Goal: Navigation & Orientation: Find specific page/section

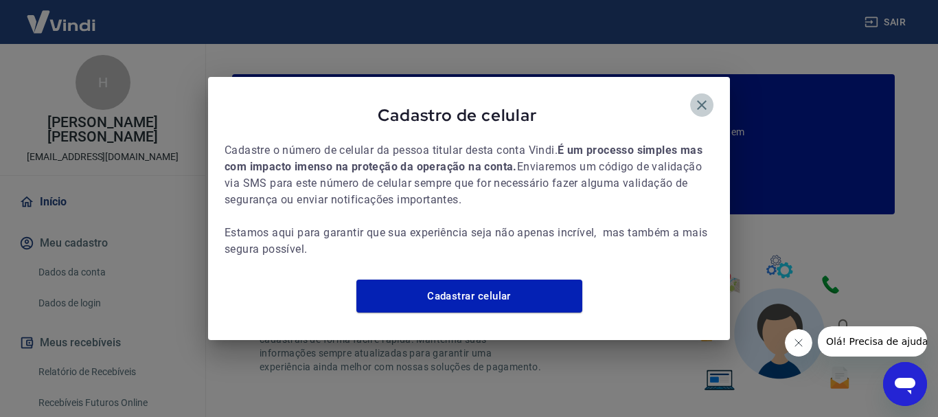
click at [699, 100] on icon "button" at bounding box center [702, 105] width 10 height 10
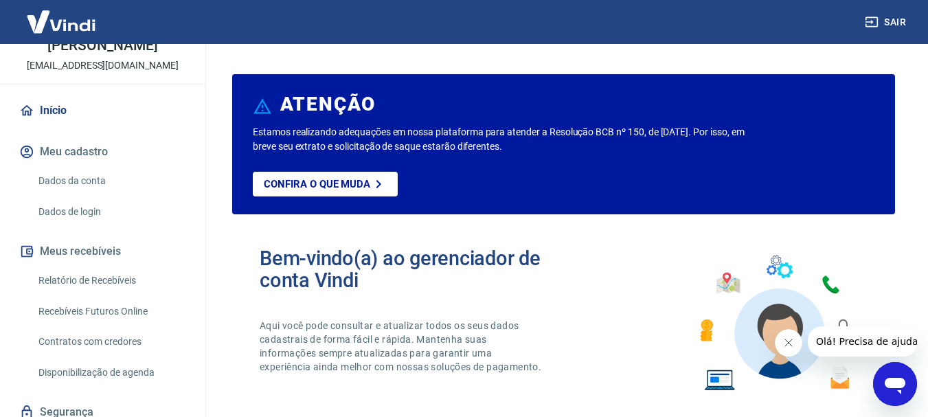
scroll to position [143, 0]
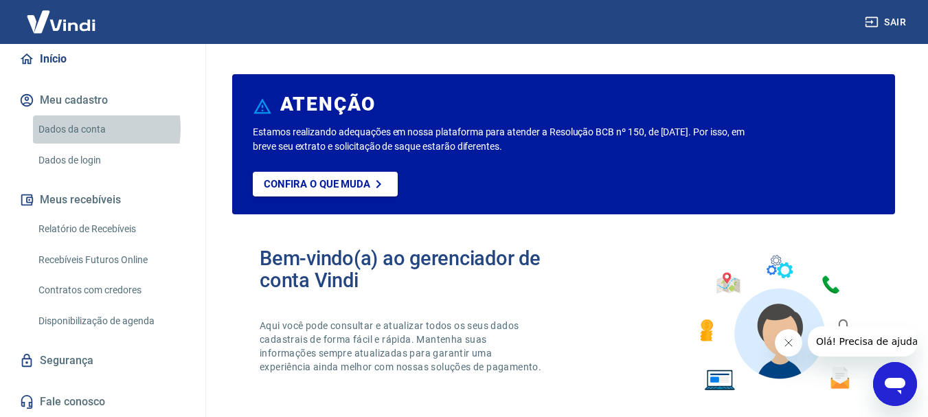
click at [82, 128] on link "Dados da conta" at bounding box center [111, 129] width 156 height 28
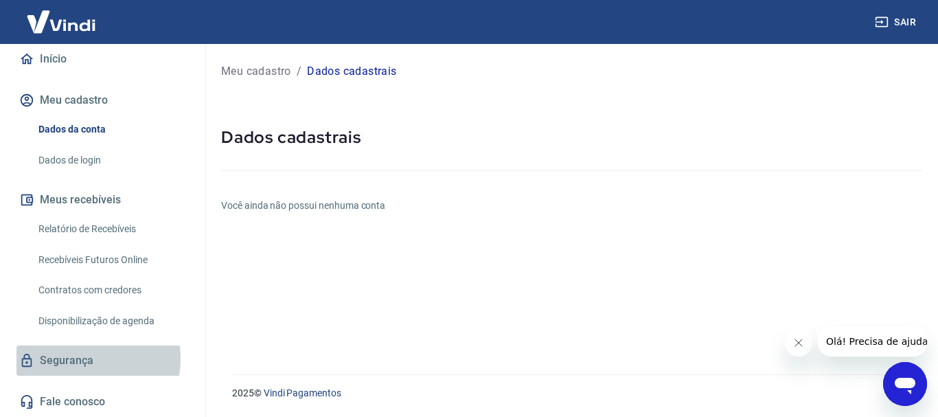
click at [78, 359] on link "Segurança" at bounding box center [102, 360] width 172 height 30
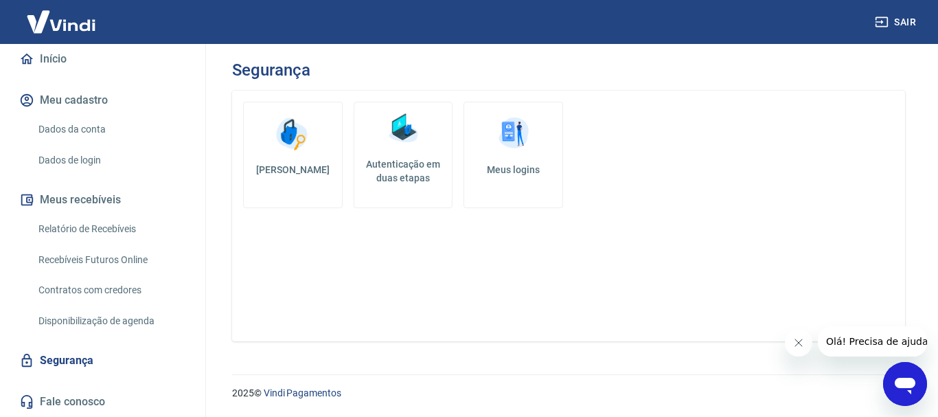
click at [510, 114] on img at bounding box center [513, 133] width 41 height 41
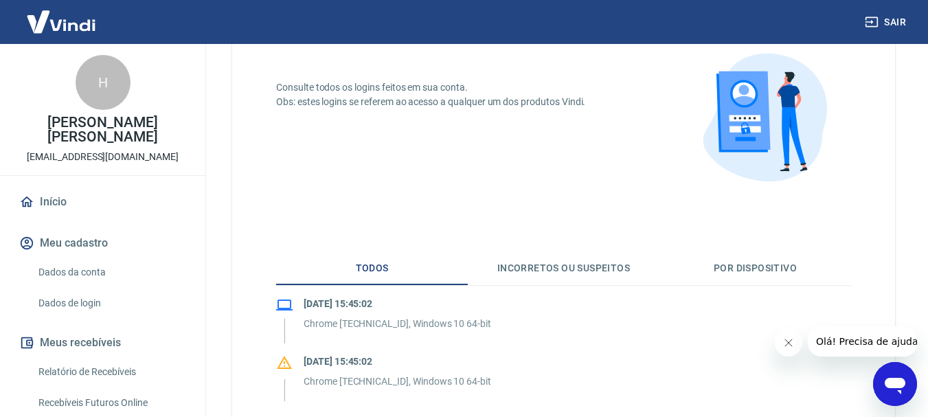
click at [87, 237] on button "Meu cadastro" at bounding box center [102, 243] width 172 height 30
click at [87, 274] on link "Dados da conta" at bounding box center [111, 272] width 156 height 28
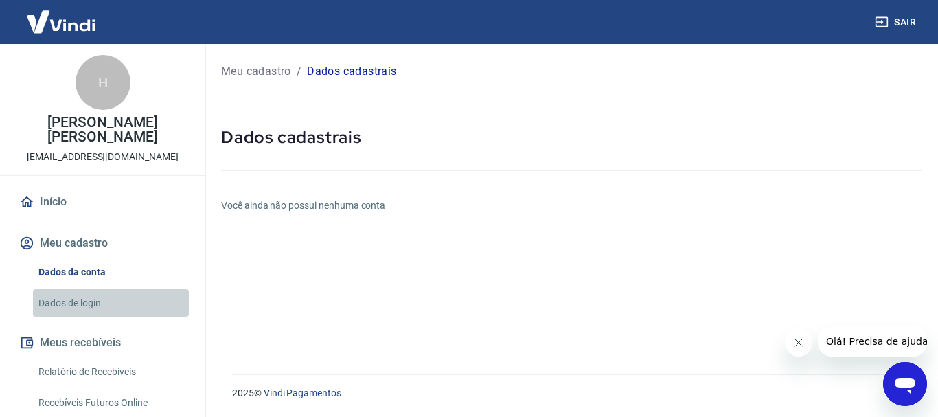
click at [118, 297] on link "Dados de login" at bounding box center [111, 303] width 156 height 28
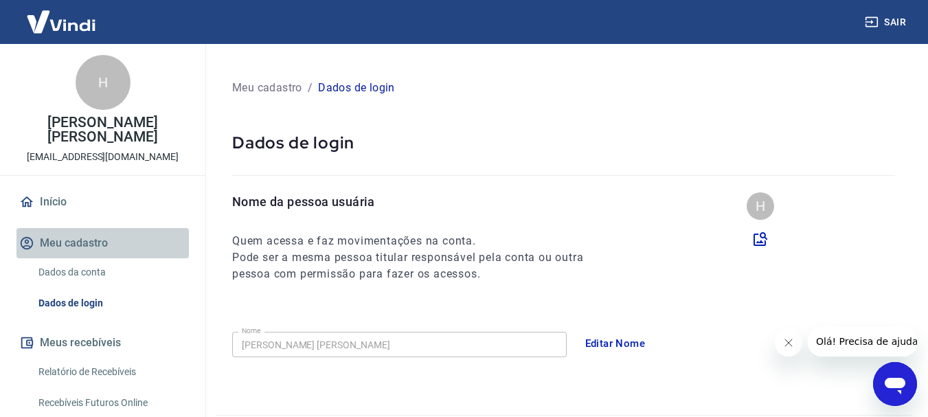
click at [119, 238] on button "Meu cadastro" at bounding box center [102, 243] width 172 height 30
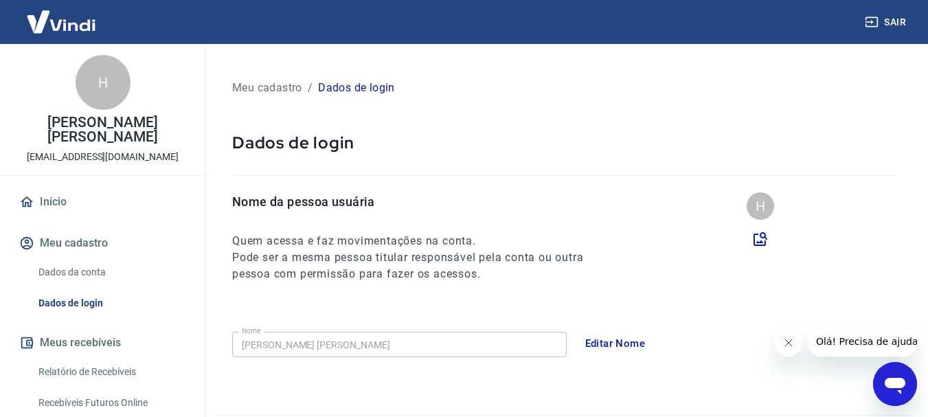
click at [75, 198] on link "Início" at bounding box center [102, 202] width 172 height 30
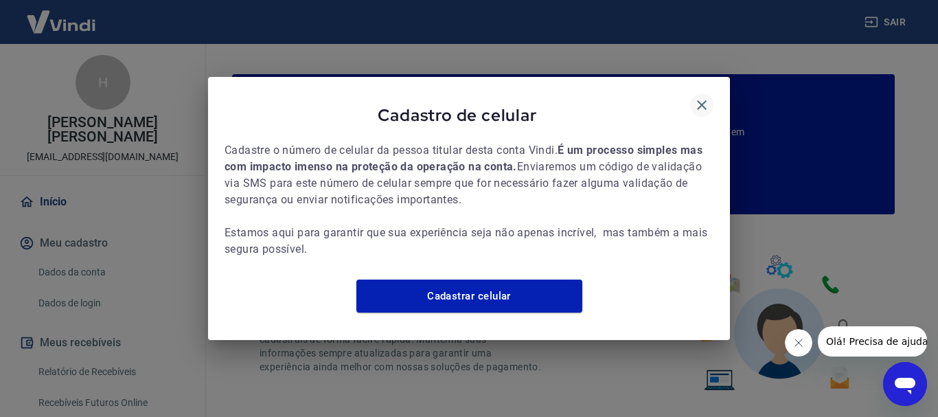
click at [707, 97] on icon "button" at bounding box center [702, 105] width 16 height 16
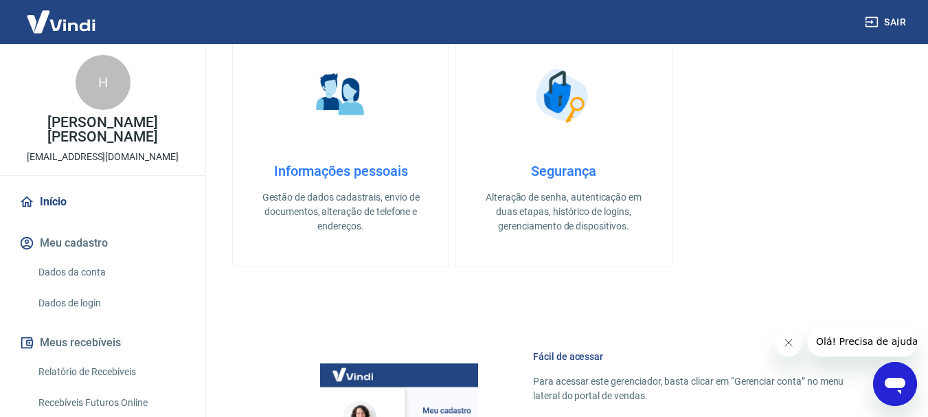
scroll to position [456, 0]
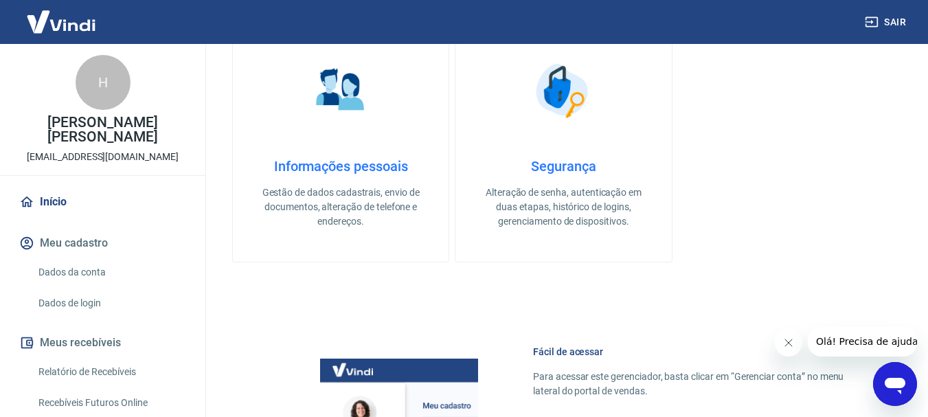
click at [368, 158] on h4 "Informações pessoais" at bounding box center [341, 166] width 172 height 16
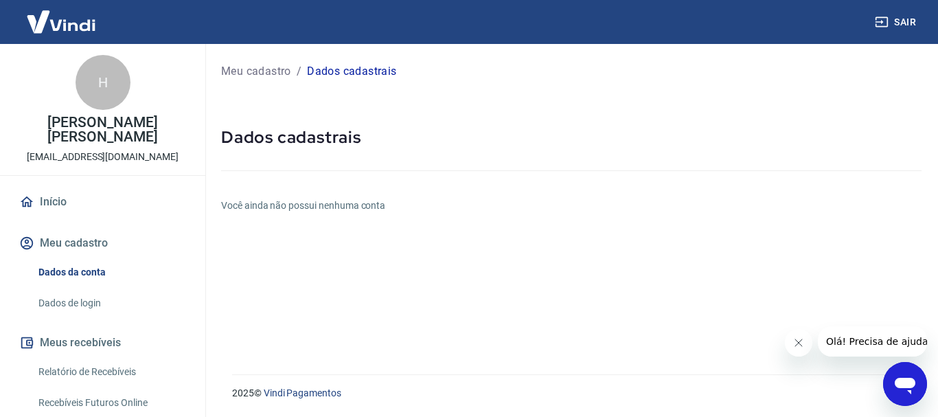
click at [262, 69] on p "Meu cadastro" at bounding box center [256, 71] width 70 height 16
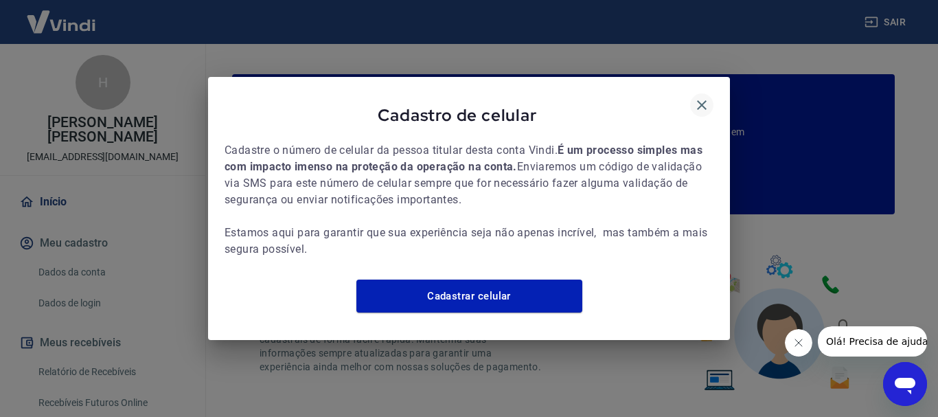
click at [701, 100] on icon "button" at bounding box center [702, 105] width 10 height 10
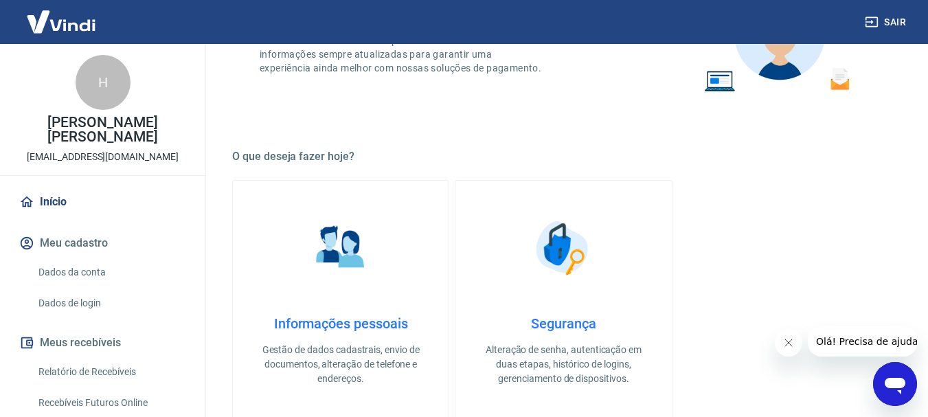
scroll to position [343, 0]
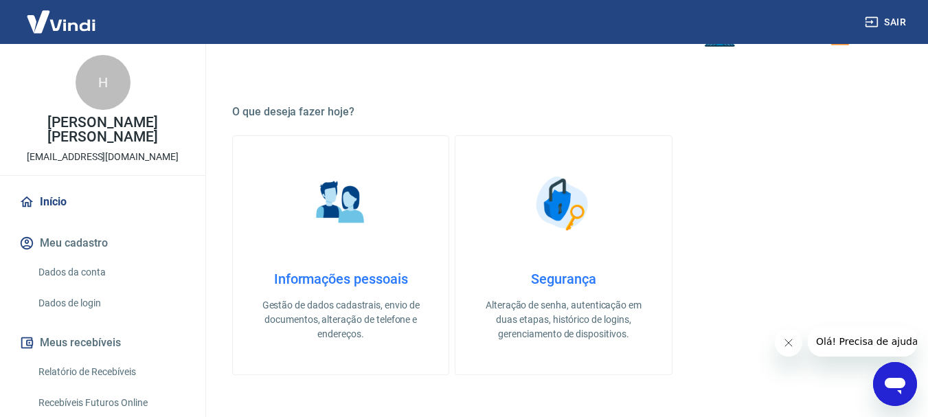
click at [578, 218] on img at bounding box center [563, 203] width 69 height 69
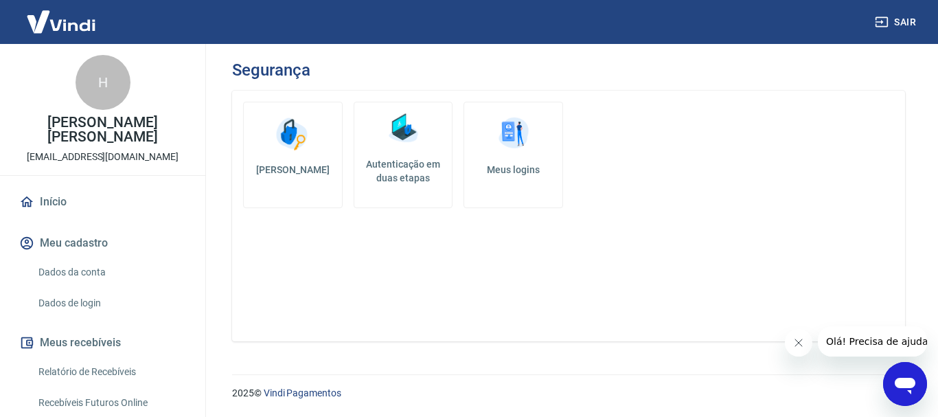
click at [290, 67] on h3 "Segurança" at bounding box center [271, 69] width 78 height 19
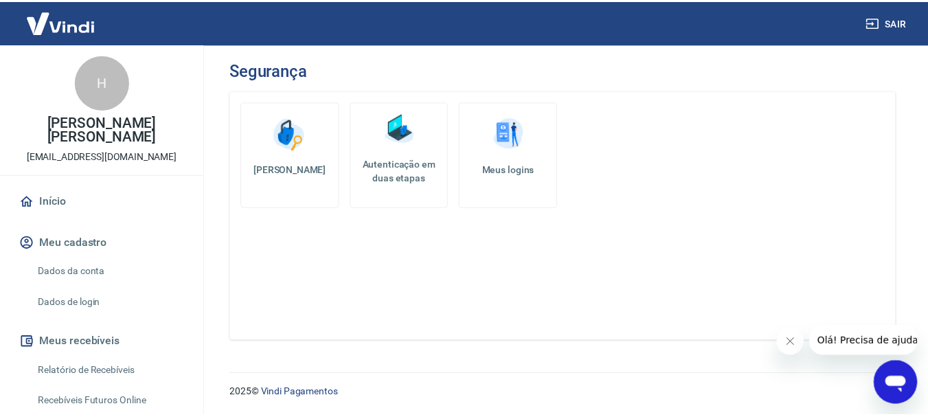
scroll to position [115, 0]
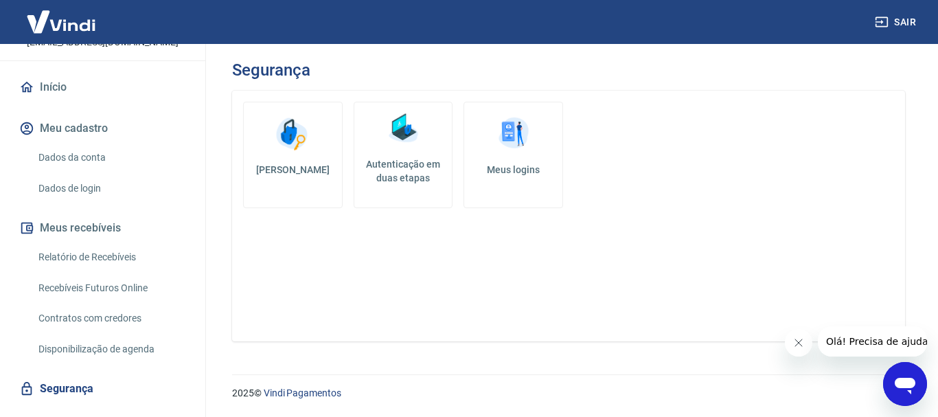
click at [41, 69] on div "H Henrique Nogueira de Lima hnl.login@outlook.com Início Meu cadastro Dados da …" at bounding box center [102, 187] width 205 height 516
click at [41, 88] on link "Início" at bounding box center [102, 87] width 172 height 30
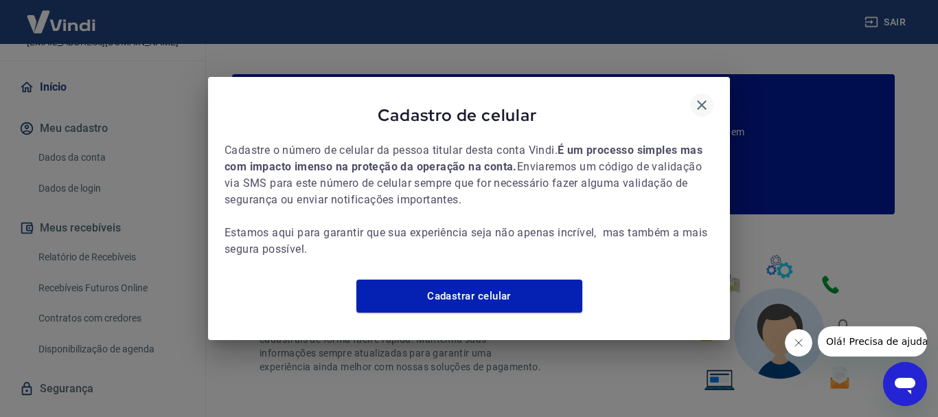
click at [702, 100] on icon "button" at bounding box center [702, 105] width 16 height 16
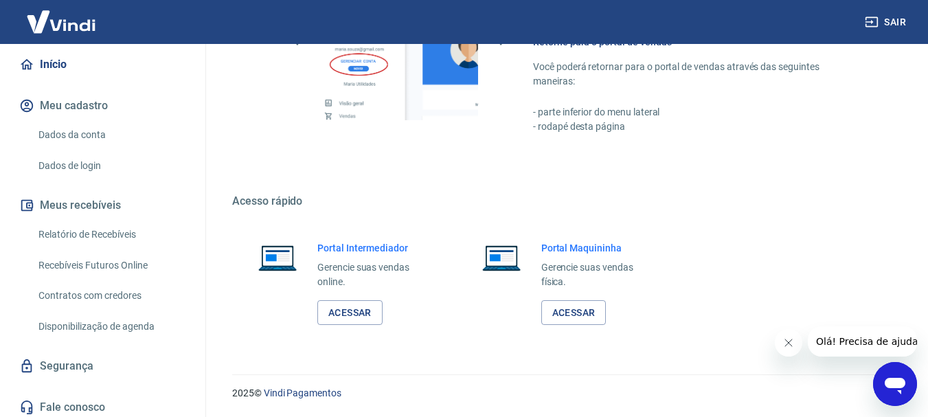
scroll to position [143, 0]
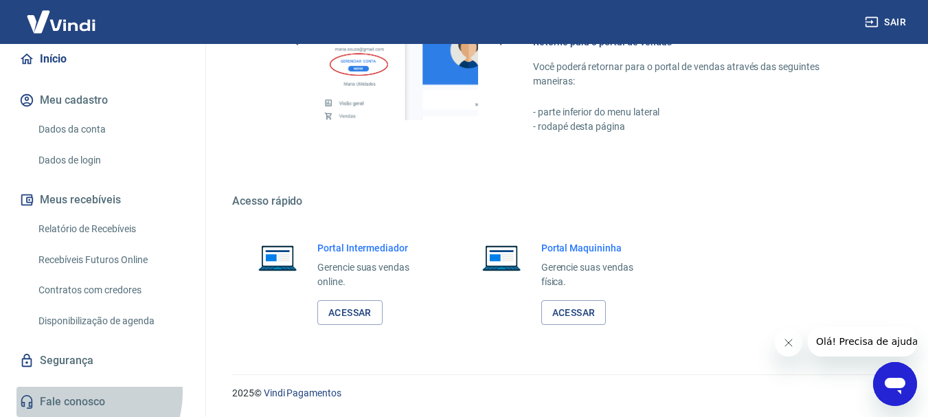
click at [84, 393] on link "Fale conosco" at bounding box center [102, 402] width 172 height 30
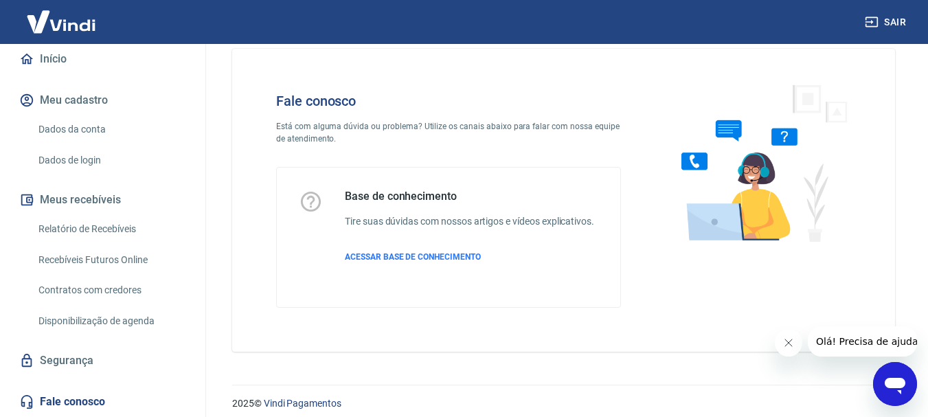
scroll to position [33, 0]
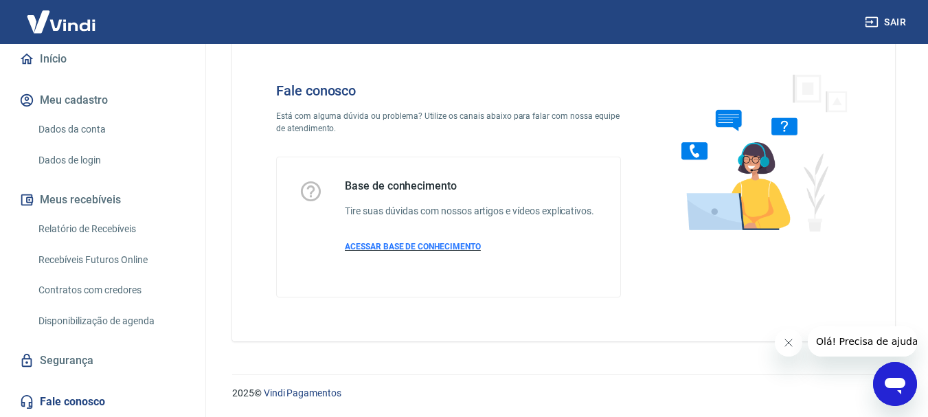
click at [392, 242] on span "ACESSAR BASE DE CONHECIMENTO" at bounding box center [413, 247] width 136 height 10
